Goal: Task Accomplishment & Management: Use online tool/utility

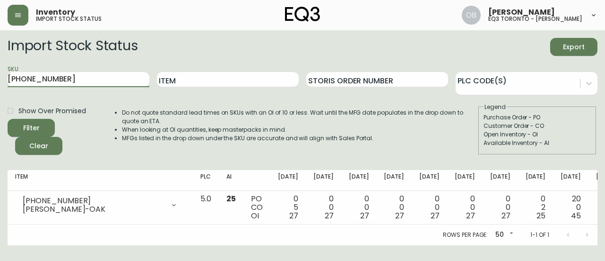
click at [118, 74] on input "[PHONE_NUMBER]" at bounding box center [79, 79] width 142 height 15
click at [8, 119] on button "Filter" at bounding box center [31, 128] width 47 height 18
drag, startPoint x: 107, startPoint y: 79, endPoint x: 18, endPoint y: 79, distance: 88.9
click at [18, 79] on input "[PHONE_NUMBER]" at bounding box center [79, 79] width 142 height 15
type input "3"
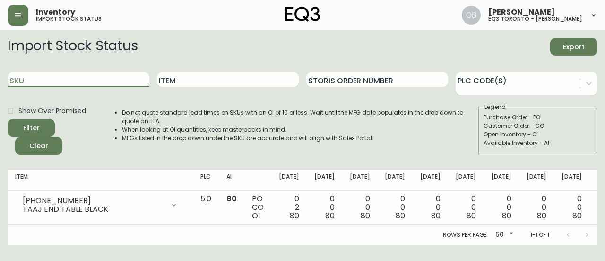
paste input "[PHONE_NUMBER]"
click at [8, 119] on button "Filter" at bounding box center [31, 128] width 47 height 18
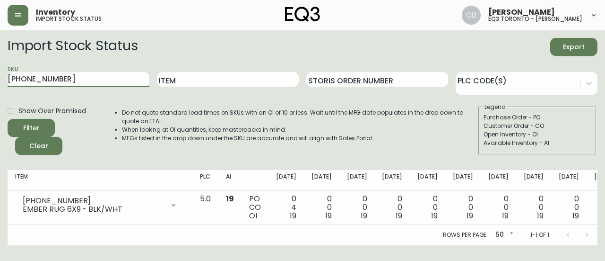
click at [100, 80] on input "[PHONE_NUMBER]" at bounding box center [79, 79] width 142 height 15
paste input "2020-110-13"
click at [8, 119] on button "Filter" at bounding box center [31, 128] width 47 height 18
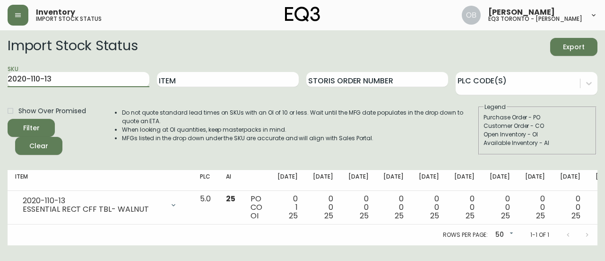
drag, startPoint x: 27, startPoint y: 79, endPoint x: 0, endPoint y: 92, distance: 30.3
click at [0, 92] on main "Import Stock Status Export SKU 2020-110-13 Item Storis Order Number PLC Code(s)…" at bounding box center [302, 137] width 605 height 215
paste input "[PHONE_NUMBER]"
click at [8, 119] on button "Filter" at bounding box center [31, 128] width 47 height 18
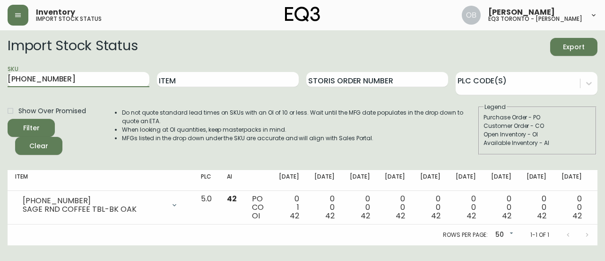
drag, startPoint x: 60, startPoint y: 81, endPoint x: 0, endPoint y: 72, distance: 60.2
click at [0, 72] on main "Import Stock Status Export SKU [PHONE_NUMBER] Item Storis Order Number PLC Code…" at bounding box center [302, 137] width 605 height 215
paste input "[PHONE_NUMBER]"
click at [8, 119] on button "Filter" at bounding box center [31, 128] width 47 height 18
click at [76, 78] on input "[PHONE_NUMBER]" at bounding box center [79, 79] width 142 height 15
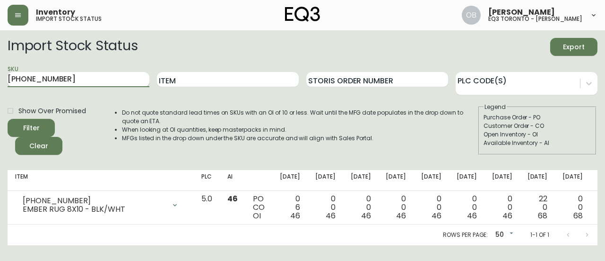
click at [99, 85] on input "[PHONE_NUMBER]" at bounding box center [79, 79] width 142 height 15
click at [100, 84] on input "[PHONE_NUMBER]" at bounding box center [79, 79] width 142 height 15
type input "3"
paste input "[PHONE_NUMBER]"
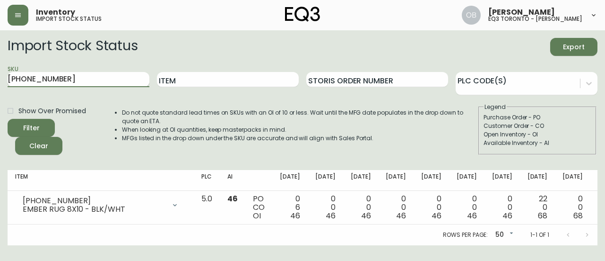
click at [8, 119] on button "Filter" at bounding box center [31, 128] width 47 height 18
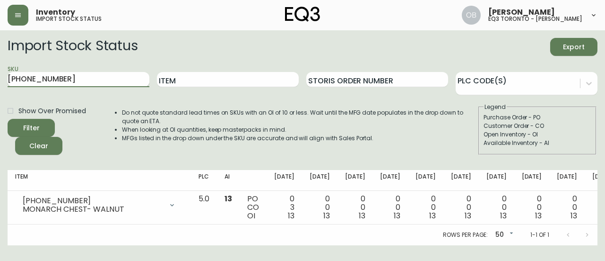
click at [79, 78] on input "[PHONE_NUMBER]" at bounding box center [79, 79] width 142 height 15
click at [78, 78] on input "[PHONE_NUMBER]" at bounding box center [79, 79] width 142 height 15
paste input "0451"
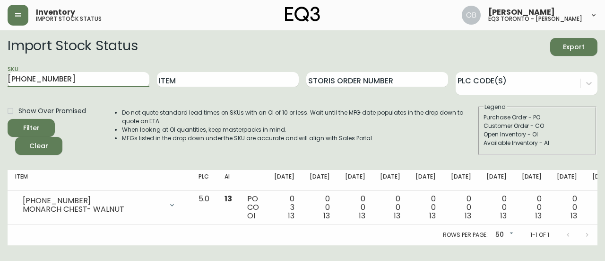
click at [8, 119] on button "Filter" at bounding box center [31, 128] width 47 height 18
click at [88, 81] on input "[PHONE_NUMBER]" at bounding box center [79, 79] width 142 height 15
paste input "430"
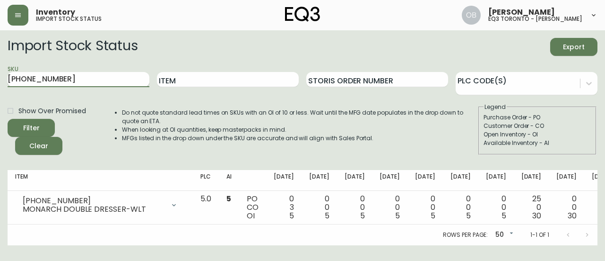
click at [8, 119] on button "Filter" at bounding box center [31, 128] width 47 height 18
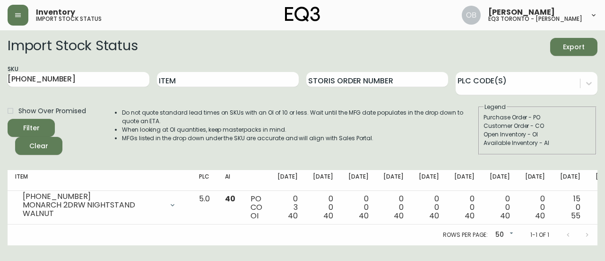
click at [429, 50] on div "Import Stock Status Export" at bounding box center [303, 47] width 590 height 18
click at [437, 49] on div "Import Stock Status Export" at bounding box center [303, 47] width 590 height 18
drag, startPoint x: 72, startPoint y: 88, endPoint x: 0, endPoint y: 91, distance: 71.9
click at [0, 91] on main "Import Stock Status Export SKU [PHONE_NUMBER] Item Storis Order Number PLC Code…" at bounding box center [302, 137] width 605 height 215
paste input "[PHONE_NUMBER]"
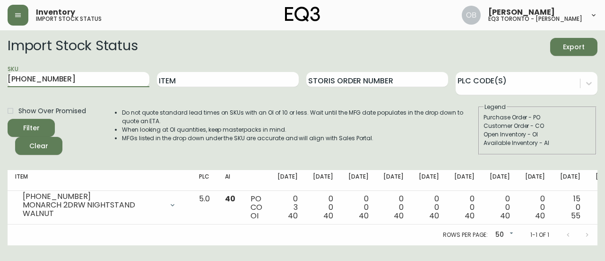
type input "[PHONE_NUMBER]"
click at [8, 119] on button "Filter" at bounding box center [31, 128] width 47 height 18
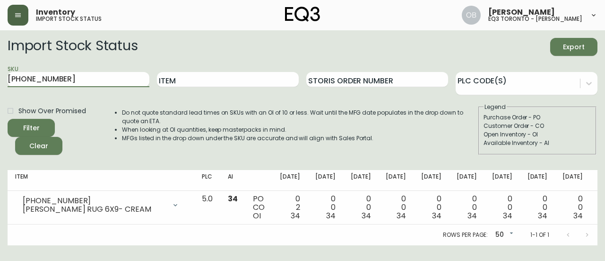
click at [19, 18] on icon "button" at bounding box center [18, 15] width 8 height 8
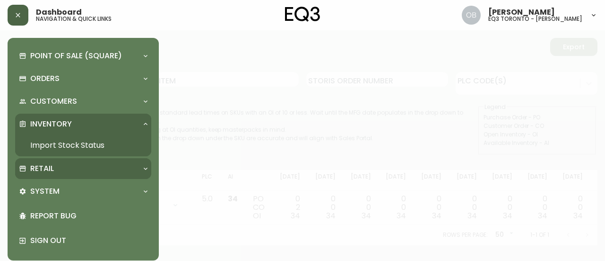
click at [60, 169] on div "Retail" at bounding box center [78, 168] width 119 height 10
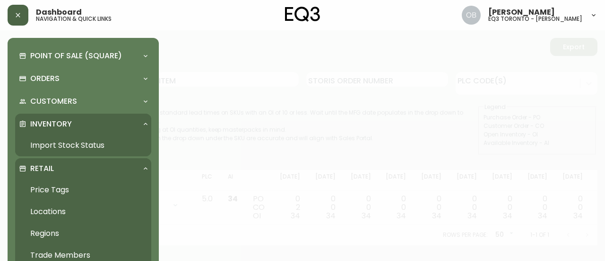
click at [80, 254] on link "Trade Members" at bounding box center [83, 255] width 136 height 22
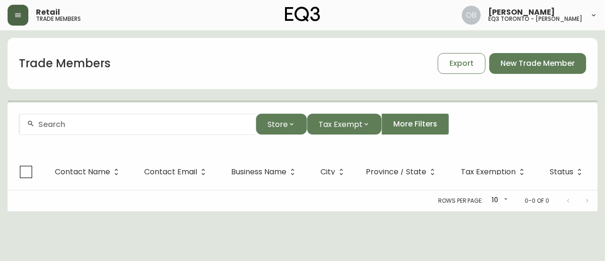
click at [78, 127] on input "text" at bounding box center [143, 124] width 210 height 9
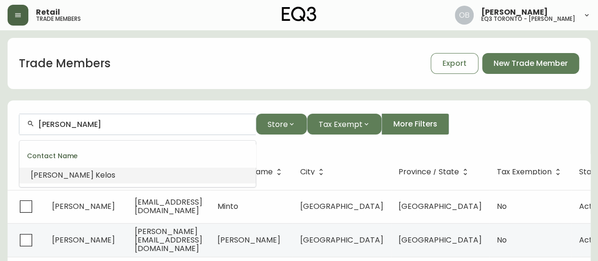
click at [115, 172] on li "[PERSON_NAME] os" at bounding box center [137, 175] width 236 height 16
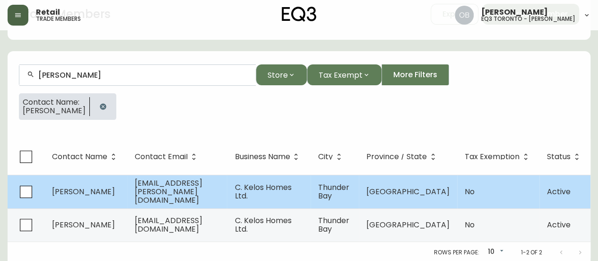
scroll to position [50, 0]
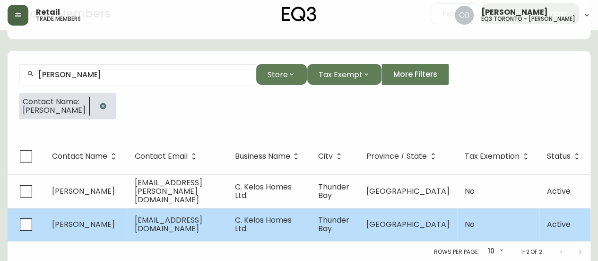
type input "[PERSON_NAME]"
click at [196, 222] on span "[EMAIL_ADDRESS][DOMAIN_NAME]" at bounding box center [169, 223] width 68 height 19
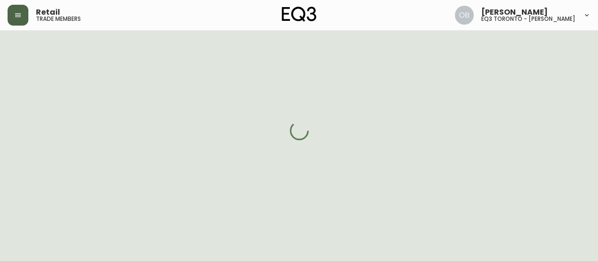
select select "ON"
select select "CA"
select select "CA_EN"
select select "Other"
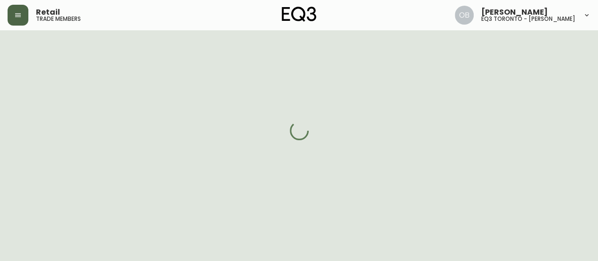
select select "false"
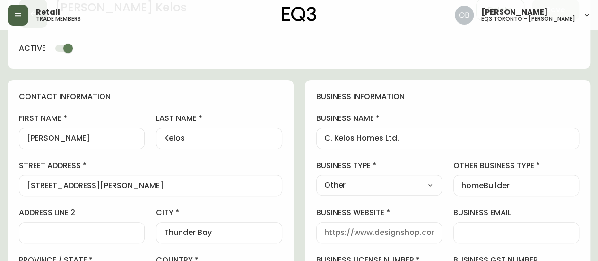
type input "EQ3 [GEOGRAPHIC_DATA]"
select select "cjw10z96p003c6gs0ds8faz1n"
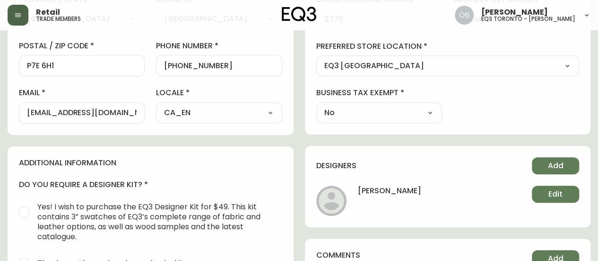
scroll to position [333, 0]
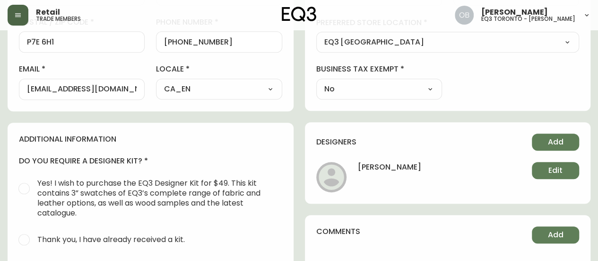
click at [118, 97] on div "[EMAIL_ADDRESS][DOMAIN_NAME]" at bounding box center [82, 88] width 126 height 21
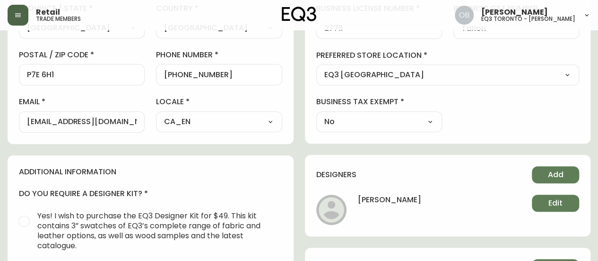
scroll to position [286, 0]
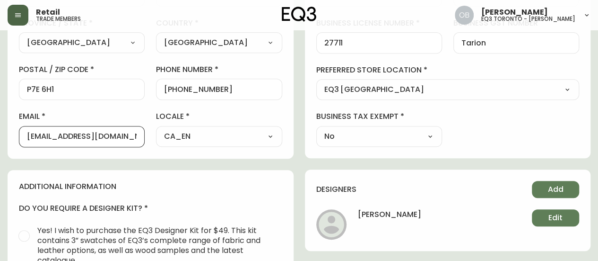
drag, startPoint x: 122, startPoint y: 134, endPoint x: 19, endPoint y: 136, distance: 103.1
click at [19, 136] on div "[EMAIL_ADDRESS][DOMAIN_NAME]" at bounding box center [82, 136] width 126 height 21
click at [78, 156] on div "contact information first name [PERSON_NAME] last name [GEOGRAPHIC_DATA] addres…" at bounding box center [151, 0] width 286 height 315
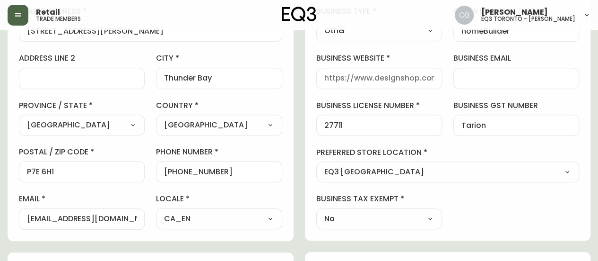
scroll to position [192, 0]
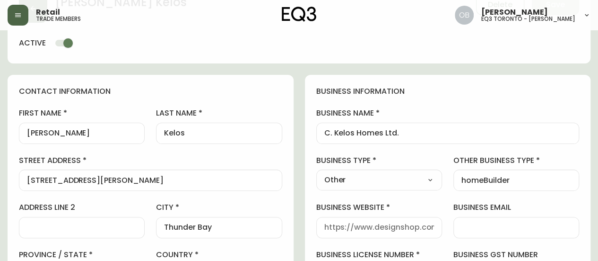
scroll to position [0, 0]
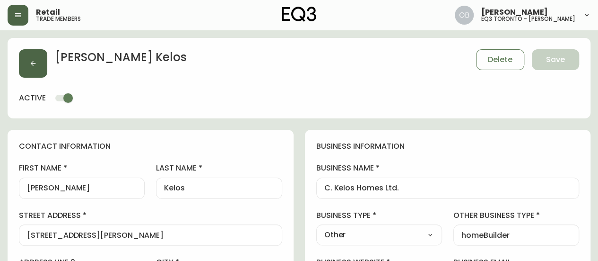
click at [37, 63] on button "button" at bounding box center [33, 63] width 28 height 28
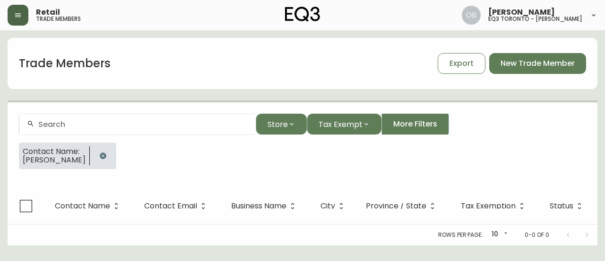
click at [8, 15] on button "button" at bounding box center [18, 15] width 21 height 21
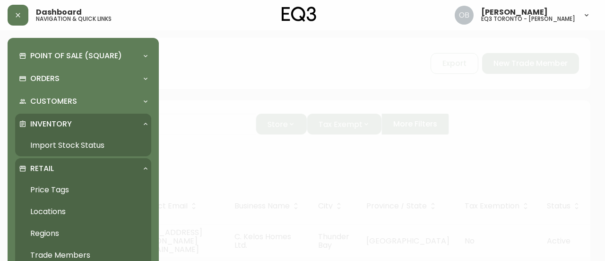
click at [56, 151] on link "Import Stock Status" at bounding box center [83, 145] width 136 height 22
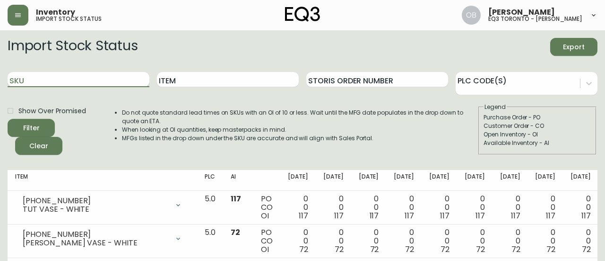
click at [101, 78] on input "SKU" at bounding box center [79, 79] width 142 height 15
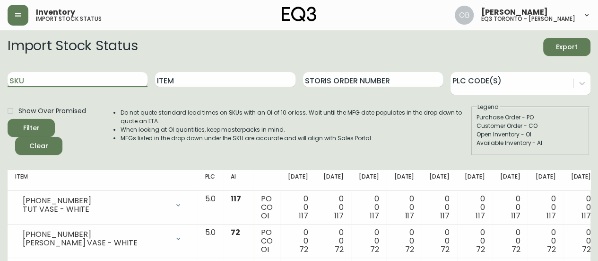
paste input "2020-100-0-A"
click at [8, 119] on button "Filter" at bounding box center [31, 128] width 47 height 18
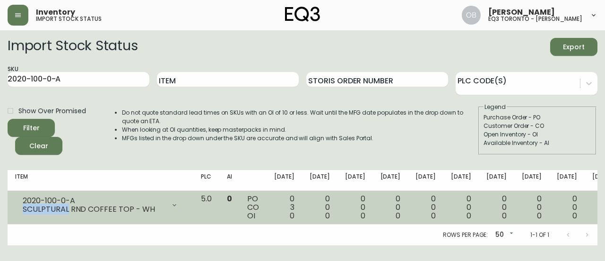
drag, startPoint x: 23, startPoint y: 209, endPoint x: 66, endPoint y: 209, distance: 43.5
click at [66, 209] on div "SCULPTURAL RND COFFEE TOP - WH" at bounding box center [94, 209] width 142 height 9
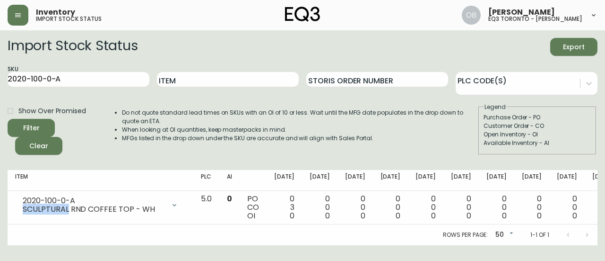
copy div "SCULPTURAL"
click at [123, 81] on input "2020-100-0-A" at bounding box center [79, 79] width 142 height 15
click at [123, 80] on input "2020-100-0-A" at bounding box center [79, 79] width 142 height 15
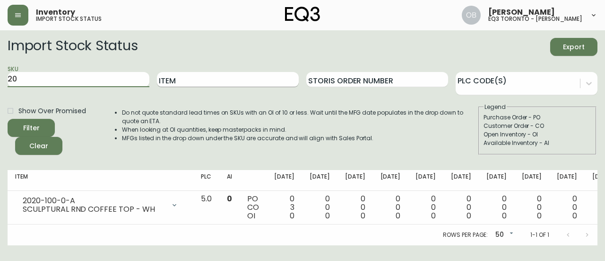
type input "2"
click at [214, 82] on input "Item" at bounding box center [228, 79] width 142 height 15
paste input "SCULPTURAL"
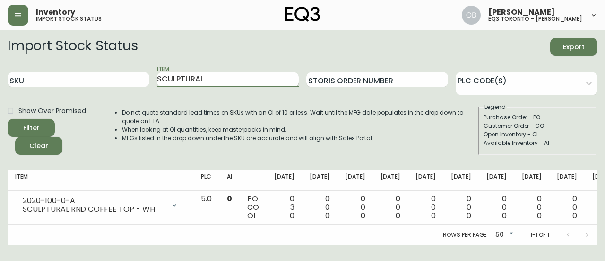
type input "SCULPTURAL"
click at [8, 119] on button "Filter" at bounding box center [31, 128] width 47 height 18
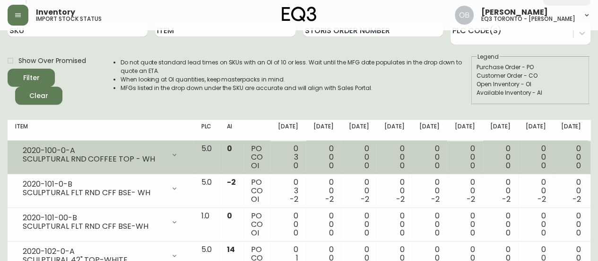
drag, startPoint x: 570, startPoint y: 151, endPoint x: 387, endPoint y: 169, distance: 183.9
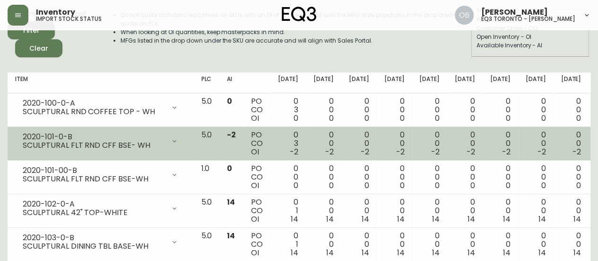
drag, startPoint x: 288, startPoint y: 143, endPoint x: 203, endPoint y: 158, distance: 86.9
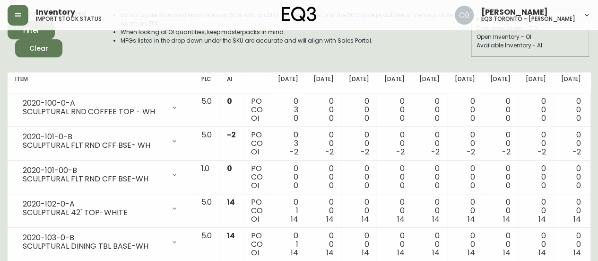
scroll to position [145, 0]
